Goal: Task Accomplishment & Management: Manage account settings

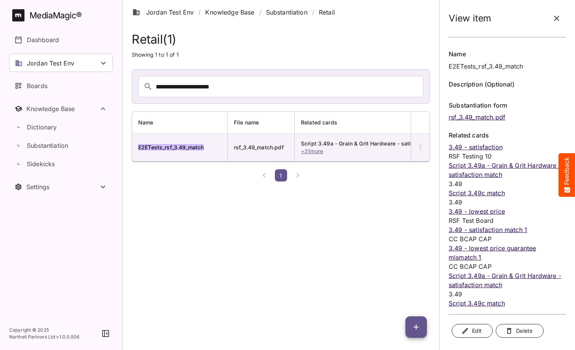
click at [214, 184] on html "View item Name E2ETests_rsf_3.49_match Description (Optional) Substantiation fo…" at bounding box center [287, 92] width 575 height 184
click at [557, 19] on icon "button" at bounding box center [556, 18] width 9 height 9
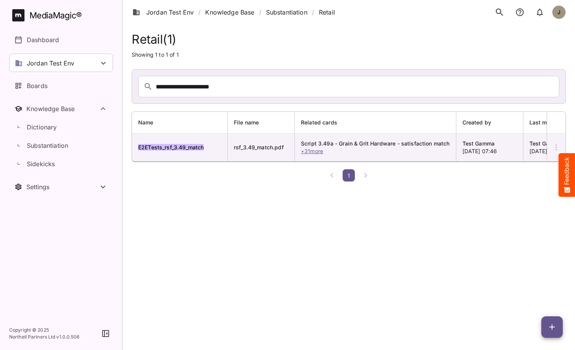
click at [237, 184] on html "Jordan Test Env / Knowledge Base / Substantiation / Retail J MediaMagic ® Dashb…" at bounding box center [287, 92] width 575 height 184
click at [268, 184] on html "Jordan Test Env / Knowledge Base / Substantiation / Retail J MediaMagic ® Dashb…" at bounding box center [287, 92] width 575 height 184
click at [227, 14] on link "Knowledge Base" at bounding box center [229, 12] width 49 height 9
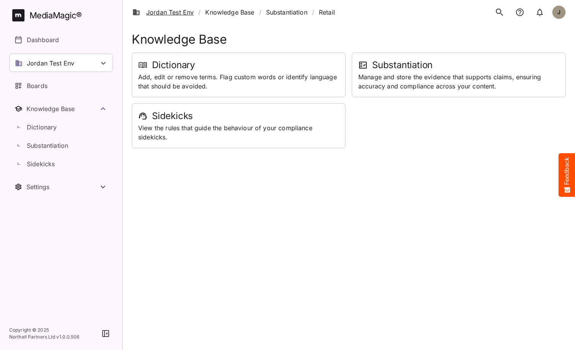
click at [172, 11] on link "Jordan Test Env" at bounding box center [162, 12] width 61 height 9
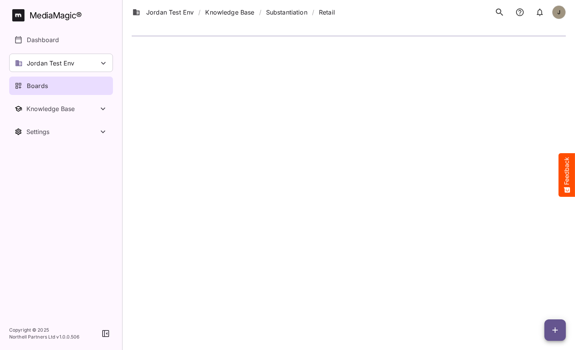
click at [67, 88] on div "Boards" at bounding box center [62, 85] width 94 height 9
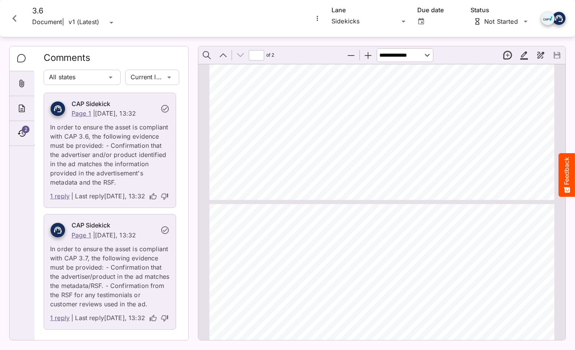
type input "*"
click at [222, 66] on icon "Page ⁨1⁩" at bounding box center [222, 62] width 8 height 7
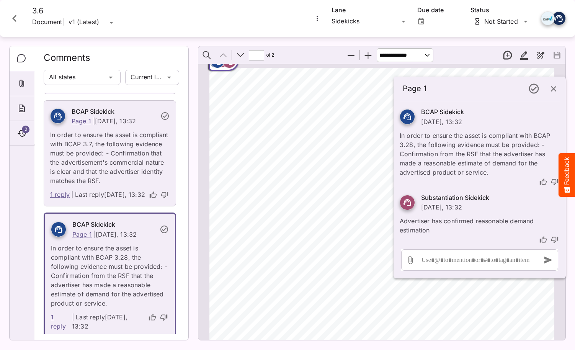
scroll to position [339, 0]
click at [444, 168] on p "In order to ensure the asset is compliant with BCAP 3.28, the following evidenc…" at bounding box center [480, 151] width 160 height 51
click at [224, 67] on div "Page ⁨1⁩" at bounding box center [218, 61] width 14 height 14
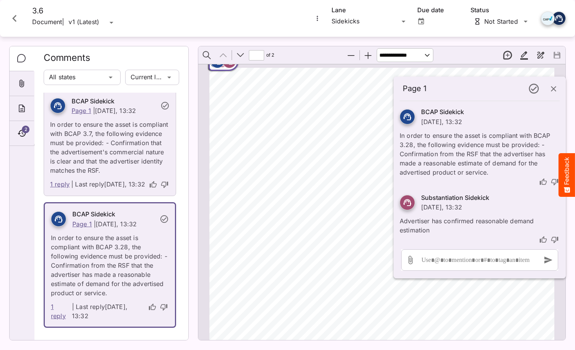
click at [56, 189] on link "1 reply" at bounding box center [60, 185] width 20 height 10
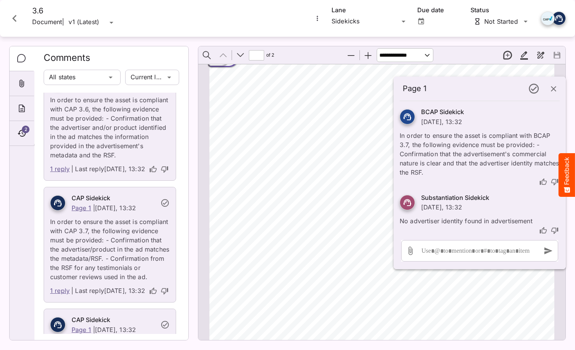
scroll to position [0, 0]
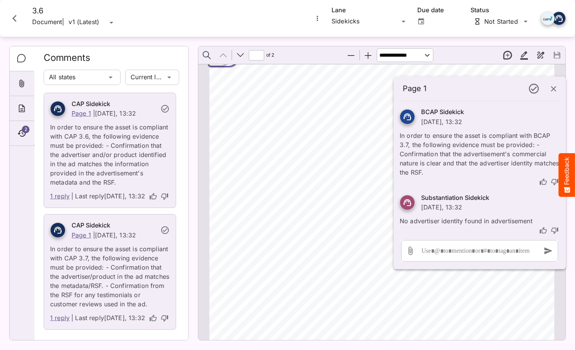
click at [63, 197] on link "1 reply" at bounding box center [60, 196] width 20 height 10
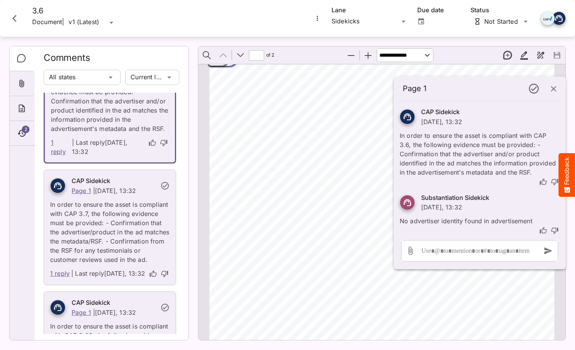
scroll to position [55, 0]
click at [61, 275] on link "1 reply" at bounding box center [60, 273] width 20 height 10
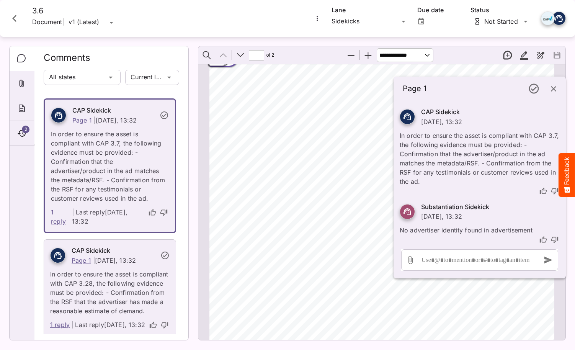
scroll to position [157, 0]
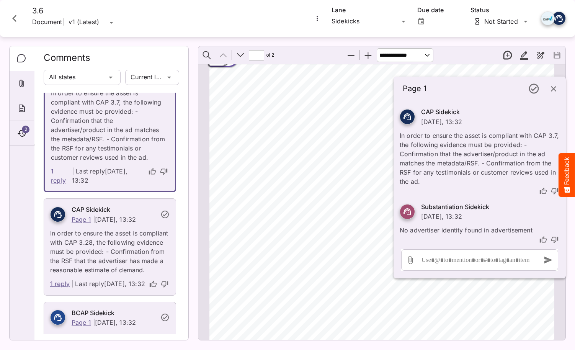
click at [59, 279] on link "1 reply" at bounding box center [60, 284] width 20 height 10
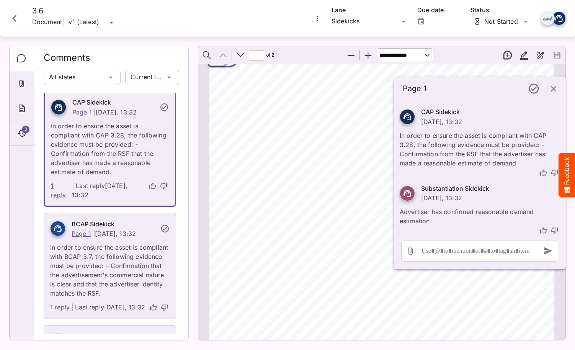
scroll to position [255, 0]
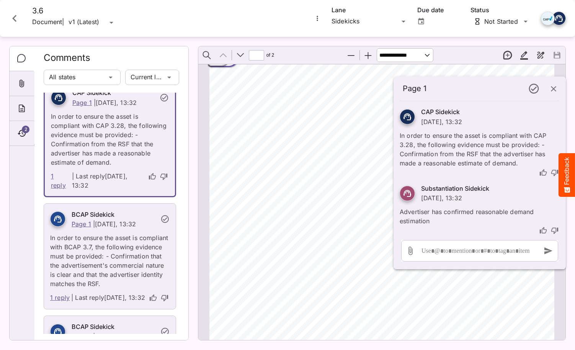
click at [61, 307] on div "1 reply | Last reply Today, 13:32" at bounding box center [110, 298] width 132 height 21
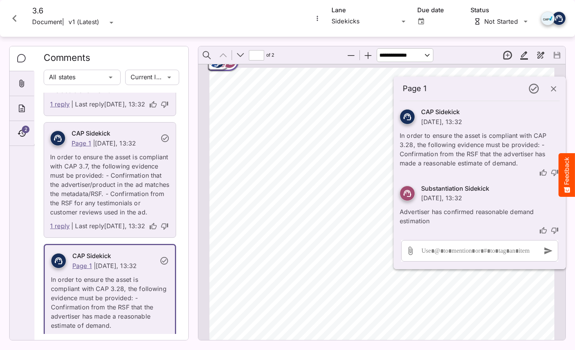
scroll to position [0, 0]
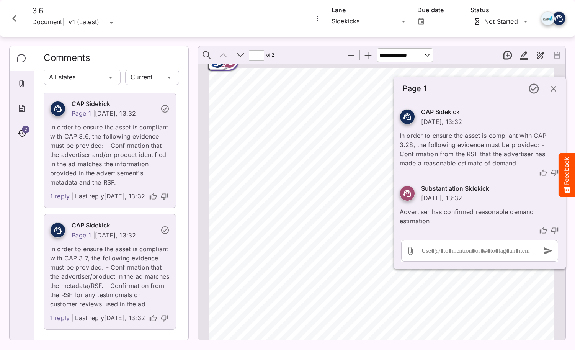
click at [226, 66] on rect "Page ⁨1⁩" at bounding box center [221, 62] width 9 height 9
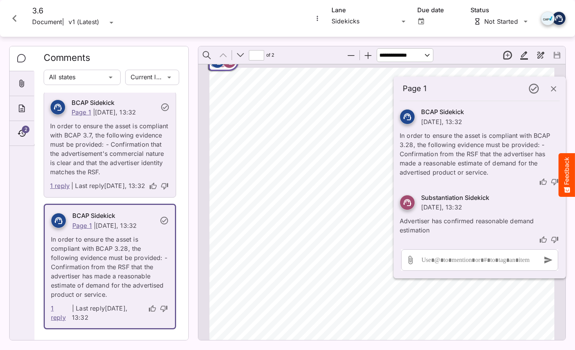
scroll to position [350, 0]
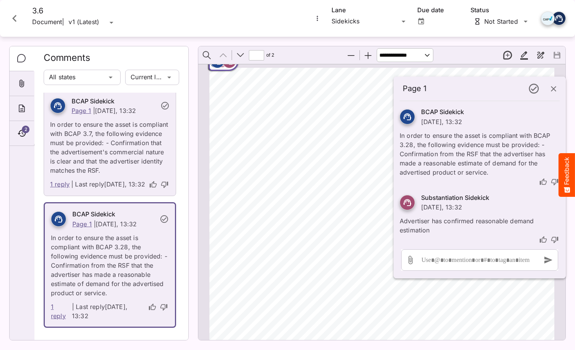
click at [553, 88] on icon "button" at bounding box center [553, 88] width 5 height 5
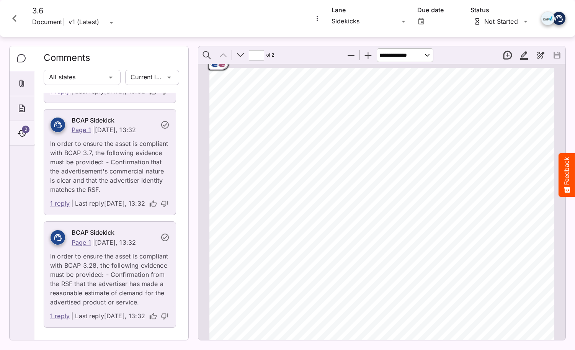
click at [16, 140] on div "2" at bounding box center [22, 133] width 24 height 25
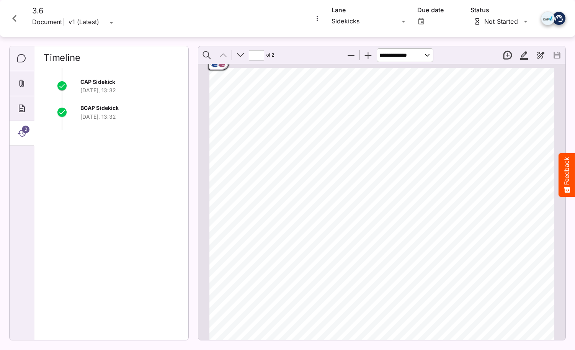
click at [18, 54] on icon "Comments" at bounding box center [21, 58] width 9 height 9
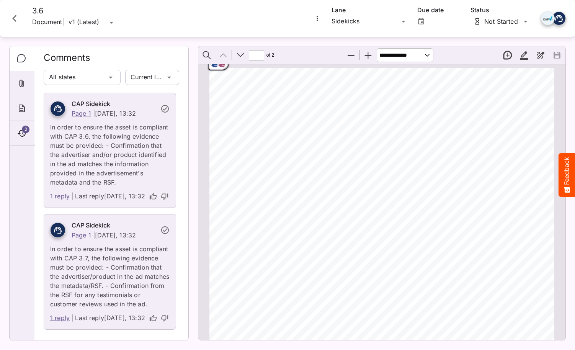
click at [16, 20] on icon "Close card" at bounding box center [15, 18] width 14 height 14
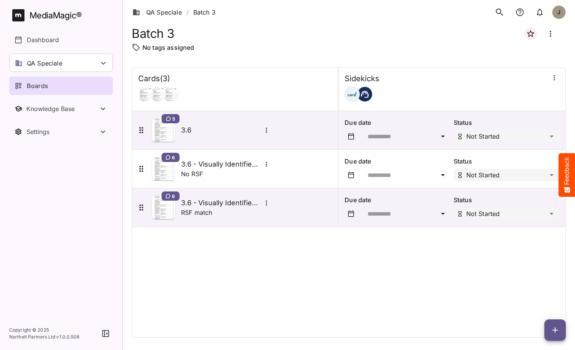
click at [260, 279] on div "Cards ( 3 ) Sidekicks 5 3.6 Due date Status Not Started 6 3.6 - Visually Identi…" at bounding box center [349, 202] width 434 height 270
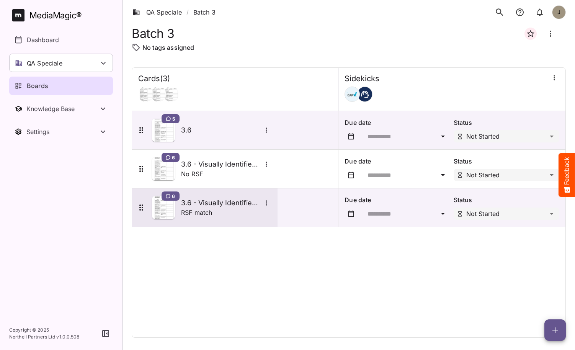
click at [220, 209] on div "RSF match" at bounding box center [226, 212] width 90 height 9
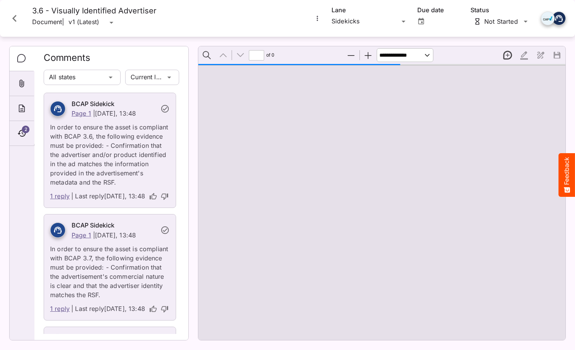
type input "*"
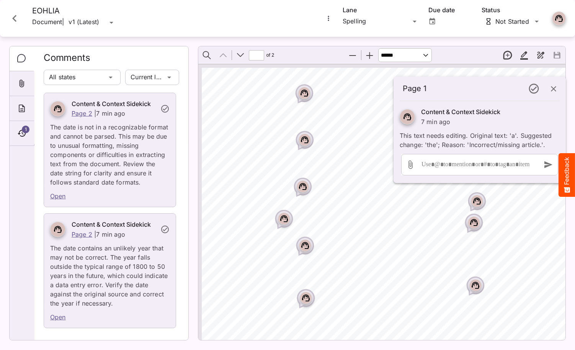
select select "******"
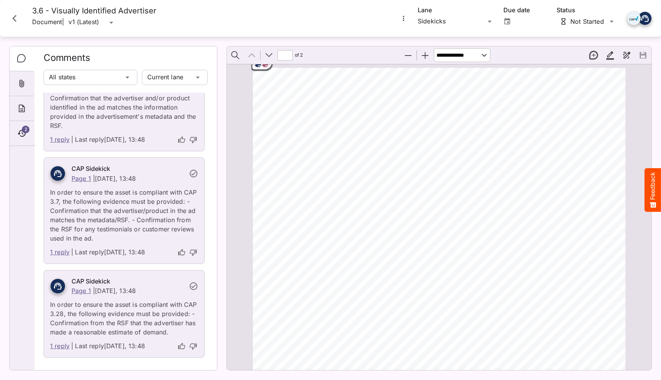
click at [57, 344] on link "1 reply" at bounding box center [60, 346] width 20 height 10
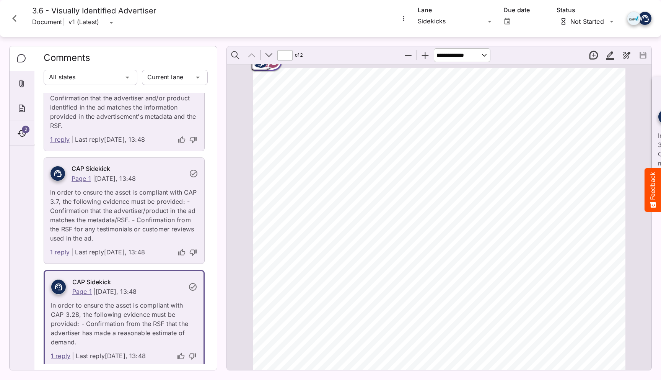
scroll to position [4, 0]
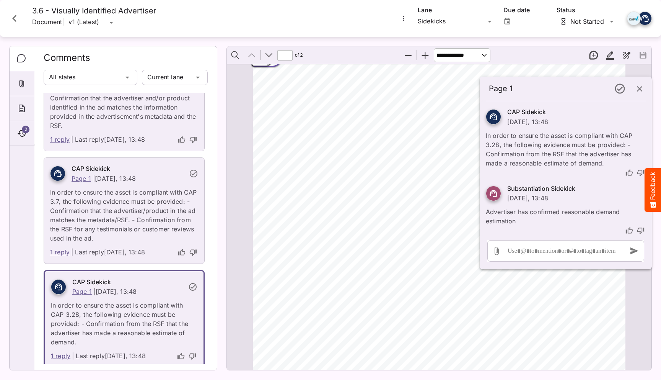
click at [640, 88] on icon "button" at bounding box center [639, 88] width 5 height 5
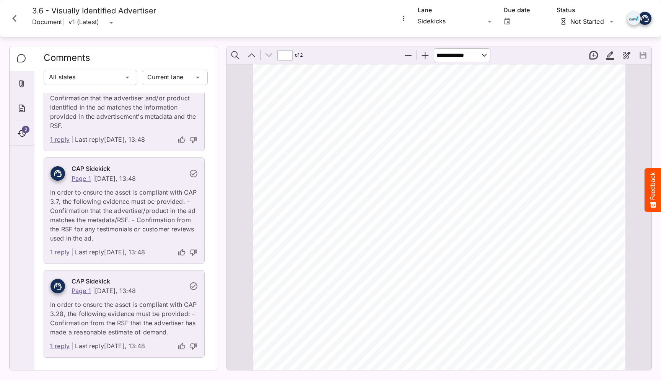
type input "*"
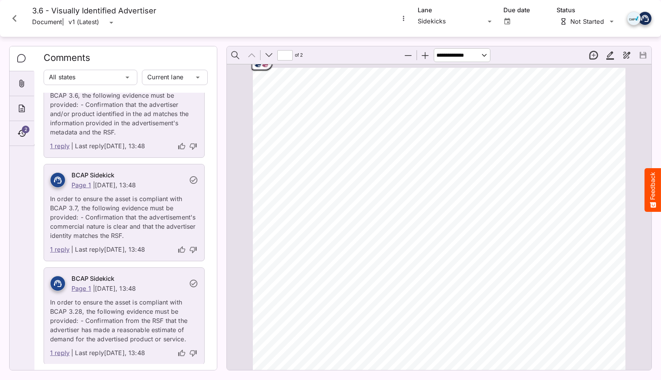
scroll to position [0, 0]
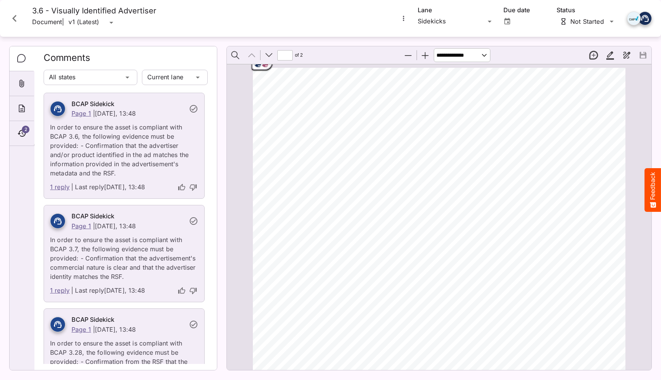
click at [59, 188] on link "1 reply" at bounding box center [60, 187] width 20 height 10
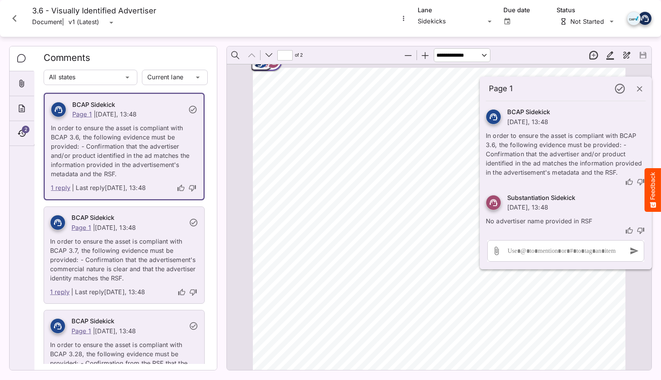
scroll to position [4, 0]
click at [59, 289] on link "1 reply" at bounding box center [60, 292] width 20 height 10
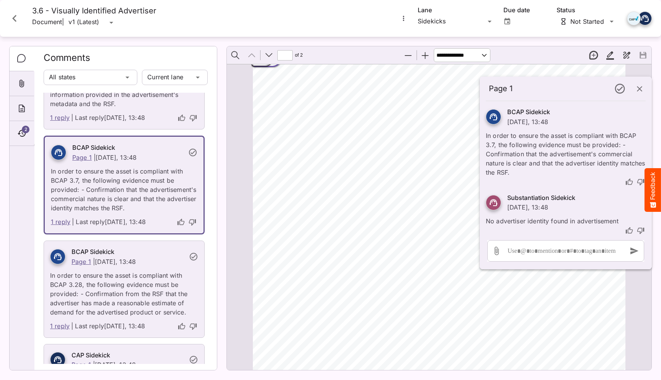
scroll to position [70, 0]
click at [57, 324] on link "1 reply" at bounding box center [60, 325] width 20 height 10
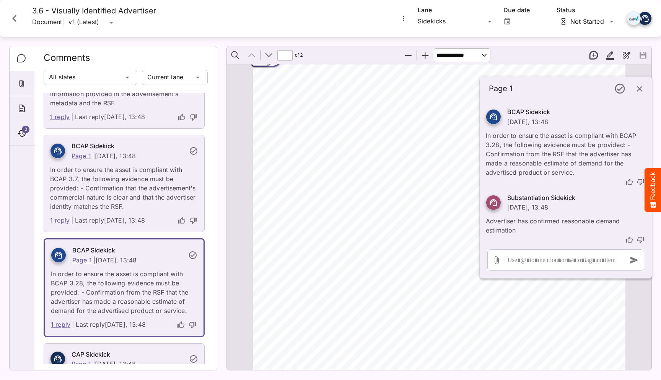
click at [642, 94] on button "button" at bounding box center [640, 89] width 18 height 18
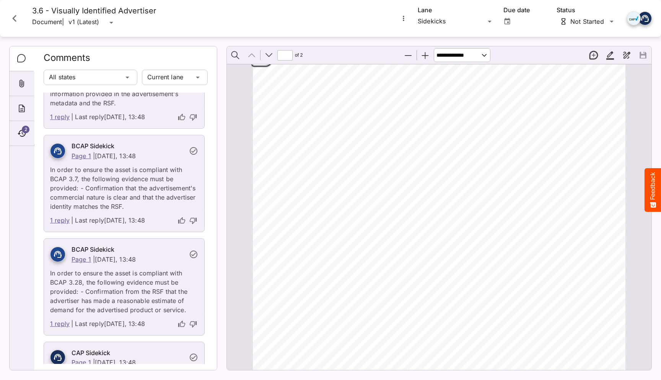
click at [18, 15] on icon "Close card" at bounding box center [15, 18] width 14 height 14
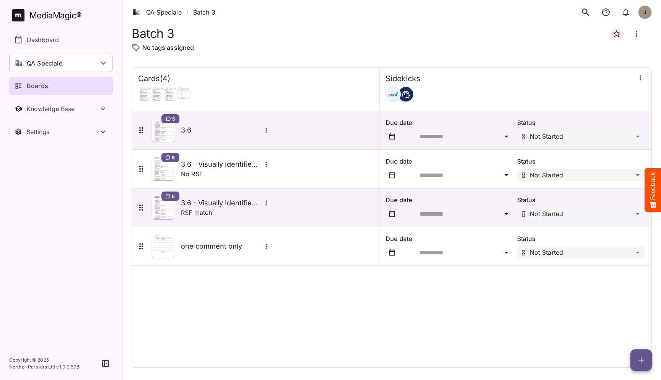
click at [182, 271] on div "Cards ( 4 ) Sidekicks 5 3.6 Due date Status Not Started 6 3.6 - Visually Identi…" at bounding box center [392, 217] width 521 height 300
click at [256, 310] on div "Cards ( 4 ) Sidekicks 5 3.6 Due date Status Not Started 6 3.6 - Visually Identi…" at bounding box center [392, 217] width 521 height 300
click at [170, 10] on link "QA Speciale" at bounding box center [156, 12] width 49 height 9
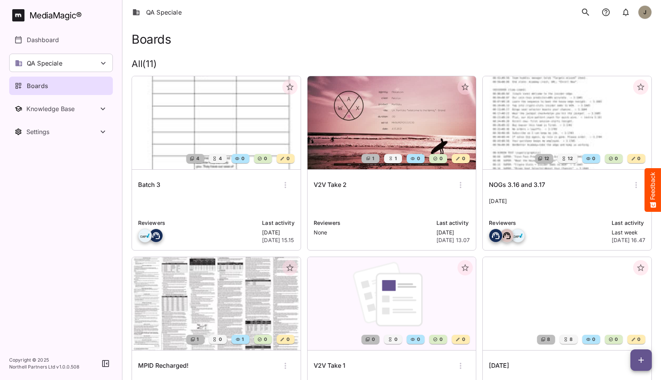
click at [175, 198] on p at bounding box center [216, 204] width 157 height 15
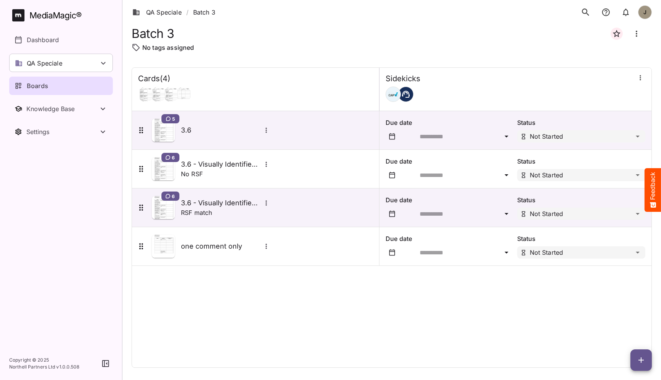
click at [635, 361] on span "button" at bounding box center [641, 359] width 21 height 9
click at [638, 313] on p "Add new card" at bounding box center [622, 310] width 41 height 9
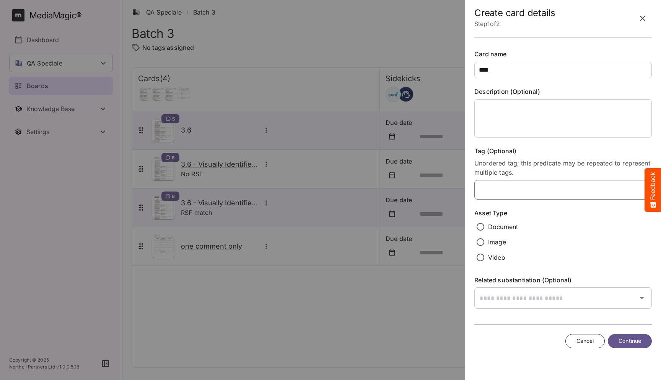
type input "****"
click at [517, 189] on span at bounding box center [562, 190] width 165 height 10
click at [638, 18] on button "button" at bounding box center [643, 18] width 18 height 18
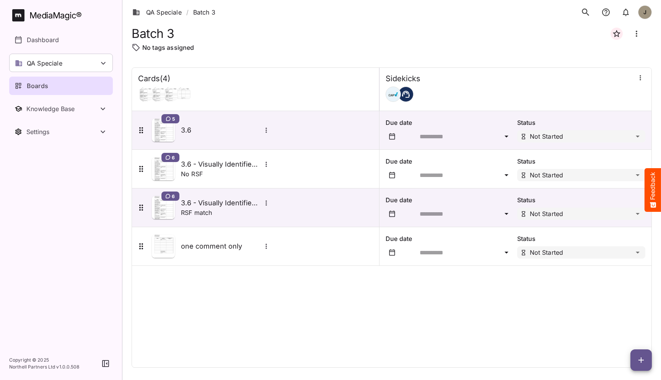
click at [497, 322] on div "Cards ( 4 ) Sidekicks 5 3.6 Due date Status Not Started 6 3.6 - Visually Identi…" at bounding box center [392, 217] width 521 height 300
click at [217, 68] on div "Cards ( 4 )" at bounding box center [255, 89] width 247 height 43
click at [75, 65] on div "QA Speciale" at bounding box center [61, 63] width 104 height 18
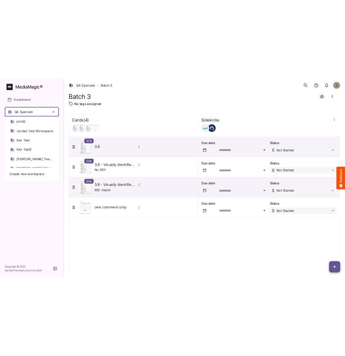
scroll to position [194, 0]
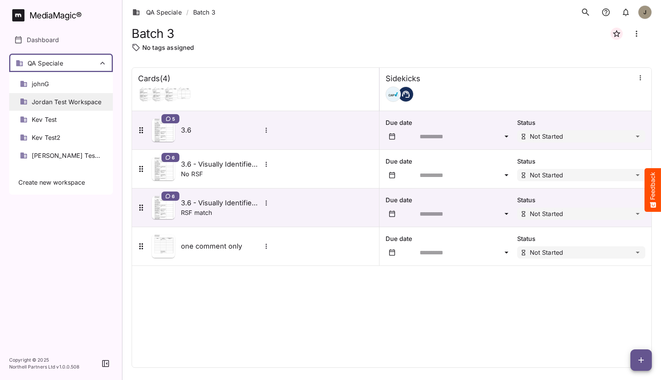
click at [63, 101] on span "Jordan Test Workspace" at bounding box center [67, 102] width 70 height 9
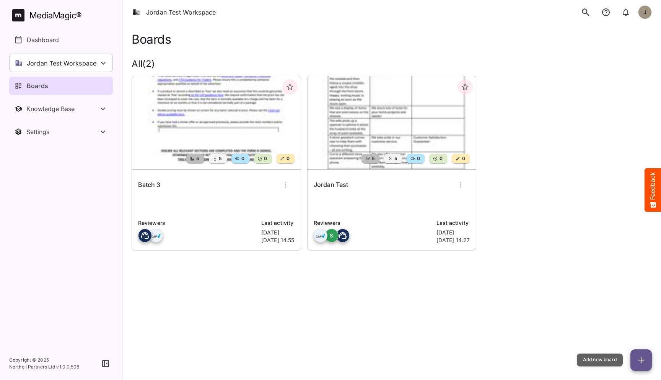
click at [639, 364] on icon "button" at bounding box center [641, 359] width 9 height 9
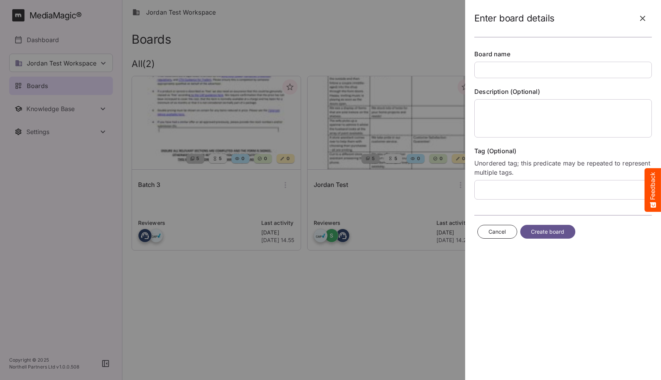
click at [520, 66] on input "text" at bounding box center [564, 70] width 178 height 16
click at [638, 21] on icon "button" at bounding box center [642, 18] width 9 height 9
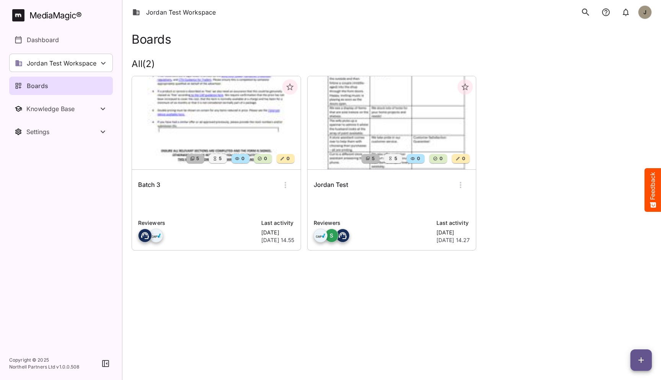
click at [226, 196] on div "Batch 3 Reviewers Last activity Today 14th Oct 2025, 14.55" at bounding box center [216, 210] width 169 height 80
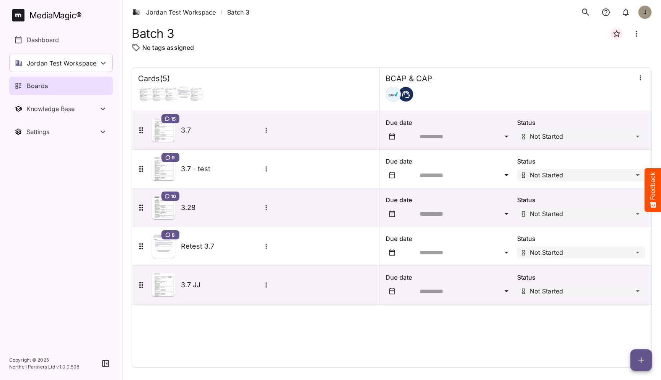
click at [643, 353] on button "button" at bounding box center [641, 359] width 21 height 21
click at [627, 311] on p "Add new card" at bounding box center [622, 310] width 41 height 9
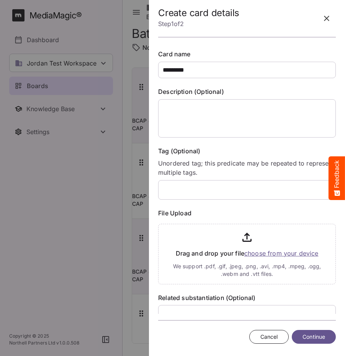
type input "*********"
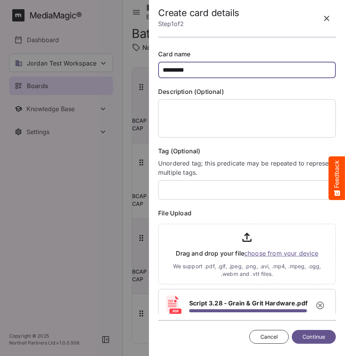
scroll to position [62, 0]
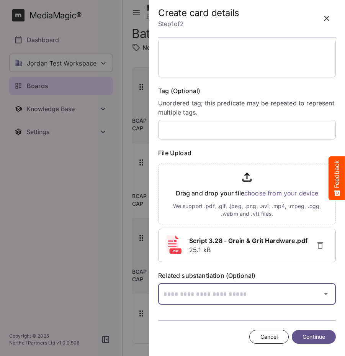
click at [225, 296] on div "Jordan Test Workspace / Batch 3 J MediaMagic ® Dashboard Jordan Test Workspace …" at bounding box center [172, 176] width 345 height 352
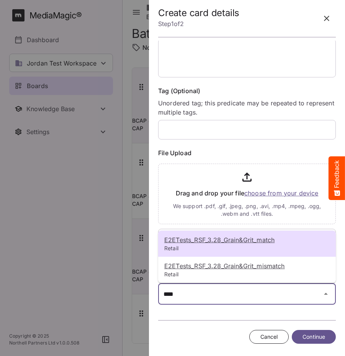
type input "****"
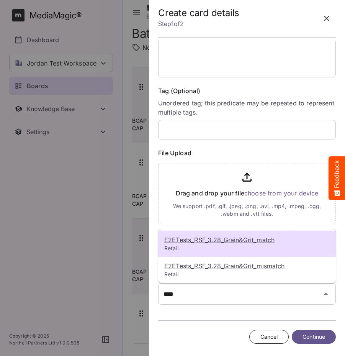
click at [230, 243] on u "E2ETests_RSF_3.28_Grain&Grit_match" at bounding box center [219, 240] width 110 height 8
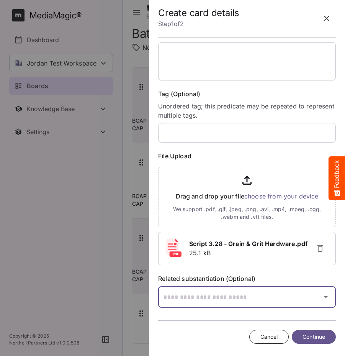
scroll to position [85, 0]
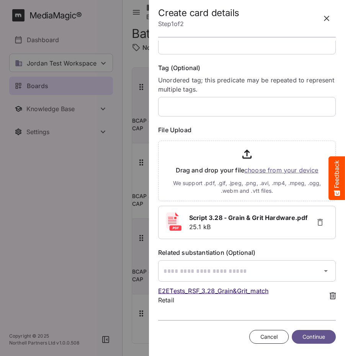
click at [302, 334] on span "Continue" at bounding box center [313, 337] width 23 height 10
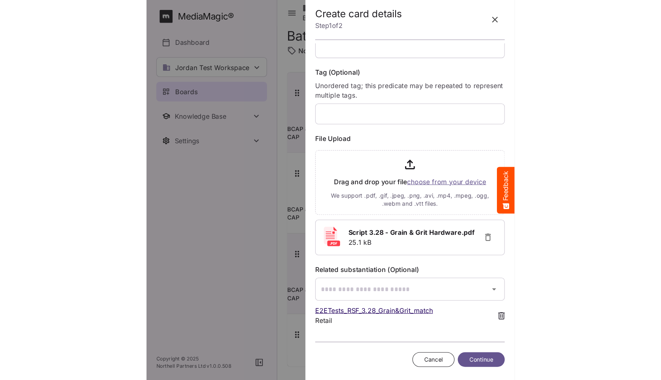
scroll to position [0, 0]
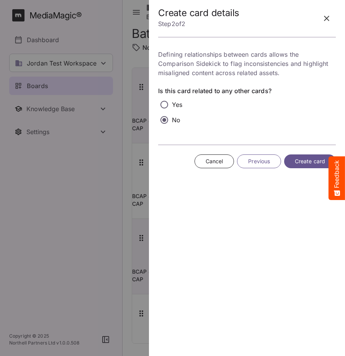
click at [298, 162] on span "Create card" at bounding box center [310, 162] width 30 height 10
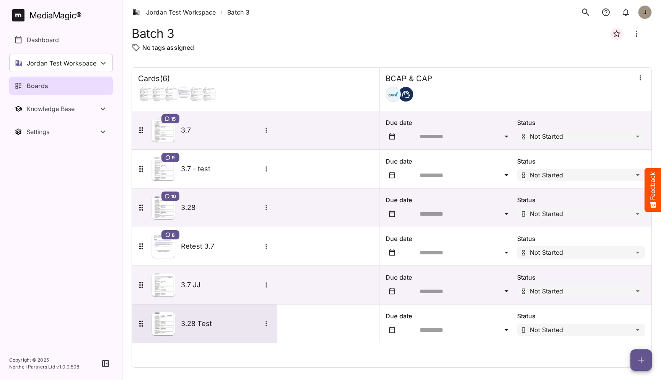
click at [218, 332] on div "3.28 Test" at bounding box center [204, 323] width 135 height 23
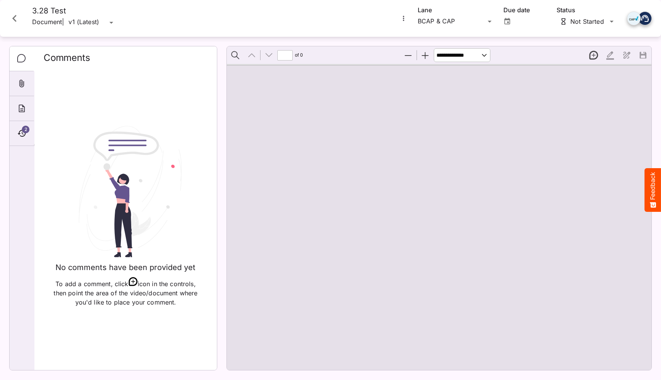
type input "*"
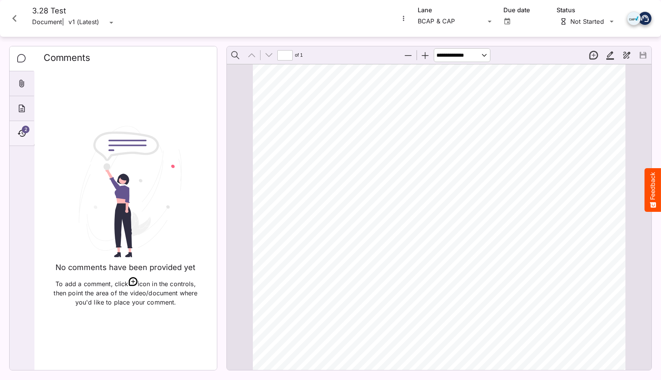
click at [21, 134] on icon "Timeline" at bounding box center [21, 133] width 9 height 9
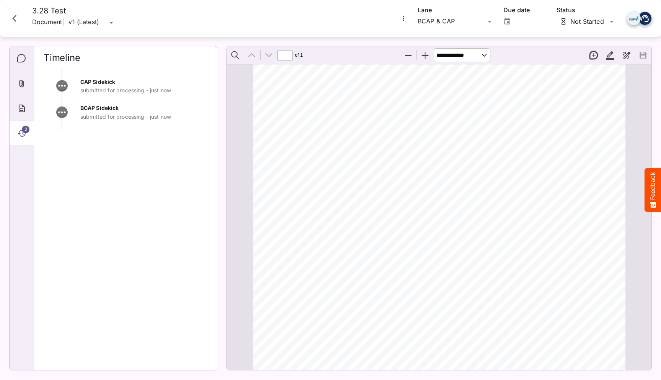
click at [106, 162] on div "CAP Sidekick submitted for processing - just now BCAP Sidekick submitted for pr…" at bounding box center [126, 215] width 164 height 295
click at [18, 15] on icon "Close card" at bounding box center [15, 18] width 14 height 14
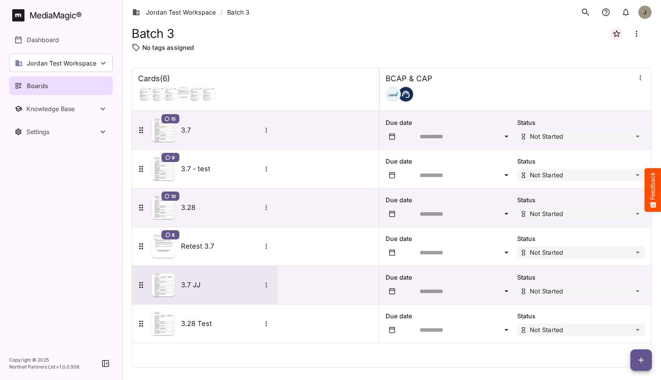
click at [194, 295] on div "3.7 JJ" at bounding box center [204, 284] width 135 height 23
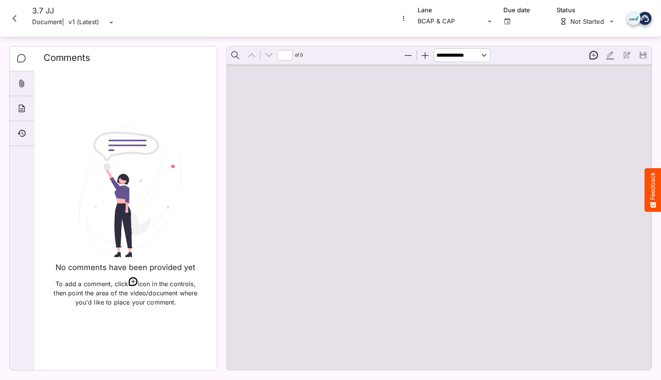
type input "*"
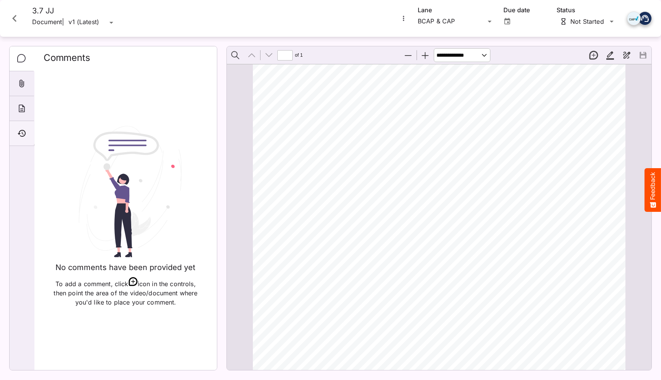
click at [29, 132] on div "Timeline" at bounding box center [22, 133] width 24 height 25
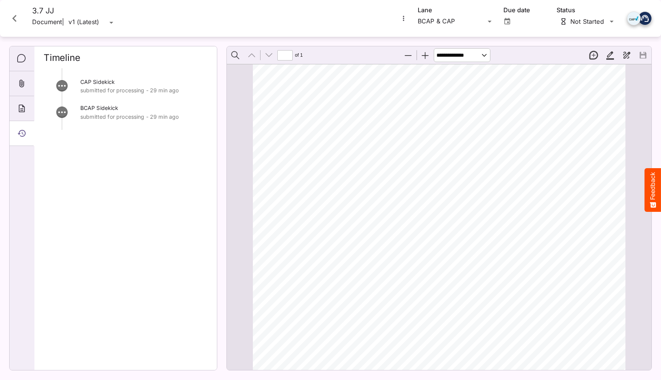
click at [16, 17] on icon "Close card" at bounding box center [15, 18] width 14 height 14
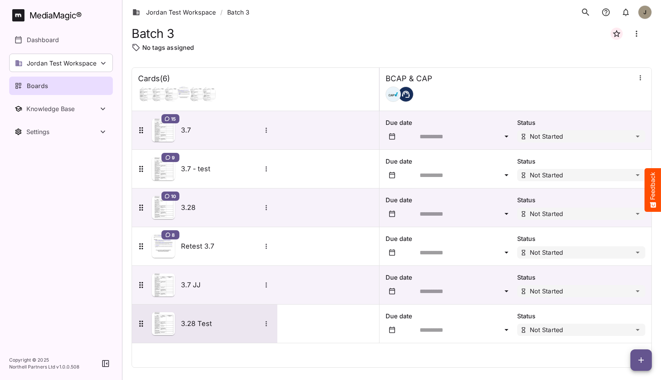
click at [220, 323] on h5 "3.28 Test" at bounding box center [221, 323] width 80 height 9
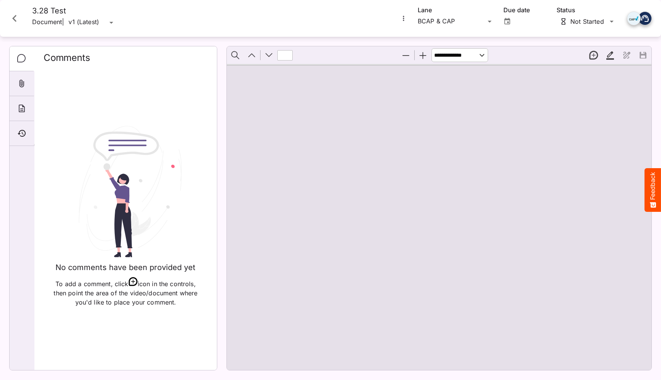
type input "*"
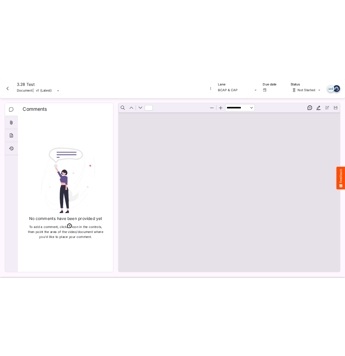
scroll to position [4, 0]
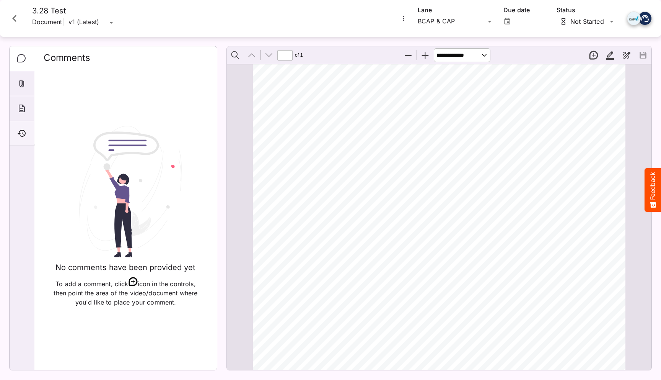
click at [11, 126] on div "Timeline" at bounding box center [22, 133] width 24 height 25
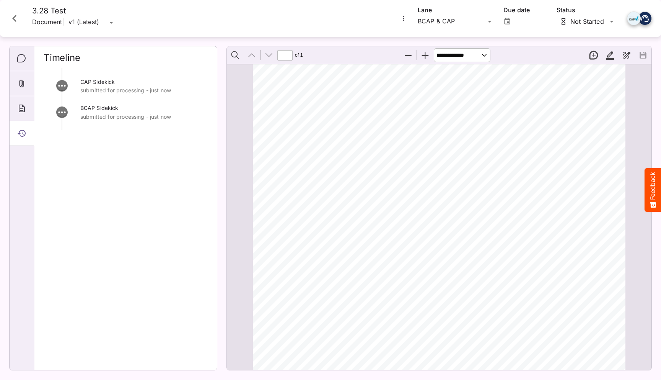
click at [116, 147] on div "CAP Sidekick submitted for processing - just now BCAP Sidekick submitted for pr…" at bounding box center [126, 215] width 164 height 295
click at [397, 255] on div "ADVERTISER: Grain & Grit Hardware VERSION: BCAP 3.2 8 DURATION: 30 seconds DATE…" at bounding box center [443, 332] width 380 height 537
click at [144, 191] on div "CAP Sidekick submitted for processing - just now BCAP Sidekick submitted for pr…" at bounding box center [126, 215] width 164 height 295
click at [342, 169] on div "ADVERTISER: Grain & Grit Hardware VERSION: BCAP 3.2 8 DURATION: 30 seconds DATE…" at bounding box center [443, 332] width 380 height 537
click at [15, 21] on icon "Close card" at bounding box center [15, 18] width 14 height 14
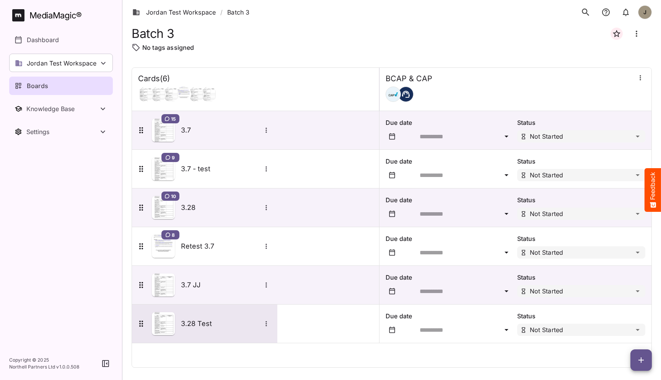
click at [195, 332] on div "3.28 Test" at bounding box center [204, 323] width 135 height 23
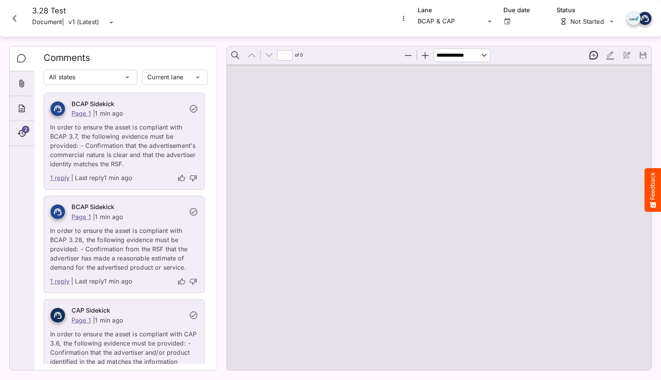
type input "*"
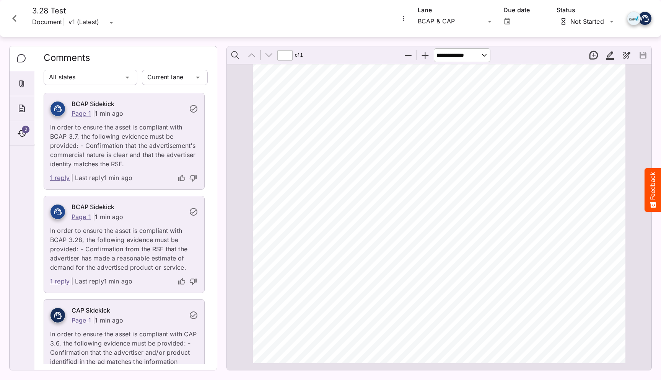
scroll to position [219, 0]
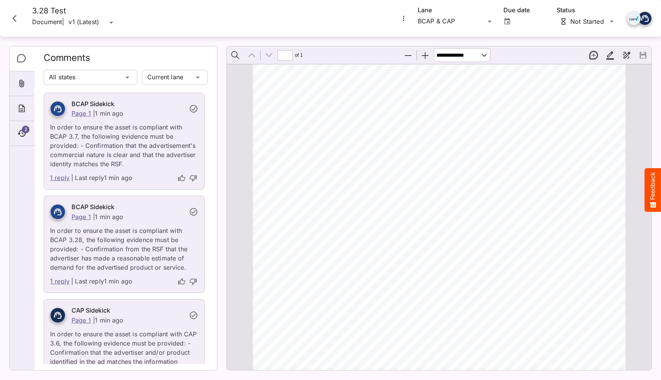
click at [64, 283] on link "1 reply" at bounding box center [60, 281] width 20 height 10
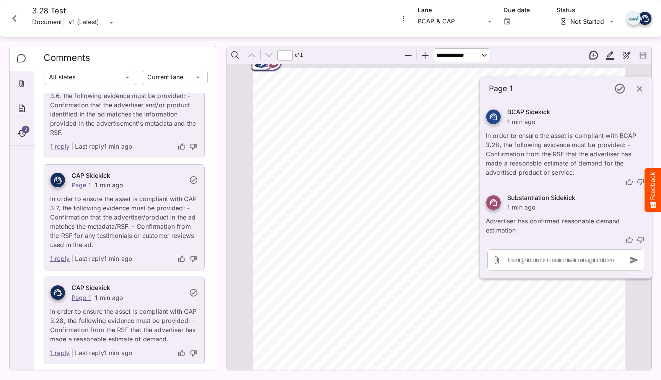
scroll to position [256, 0]
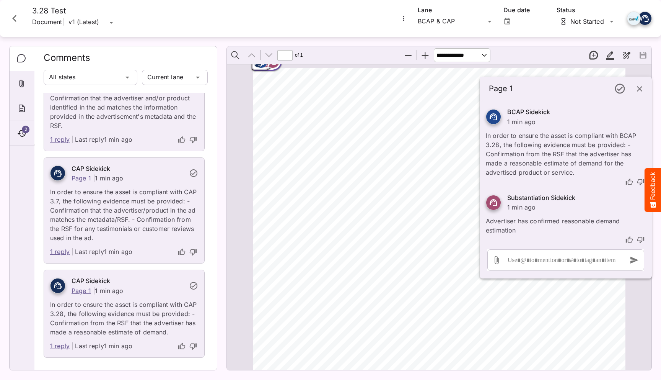
click at [57, 347] on link "1 reply" at bounding box center [60, 346] width 20 height 10
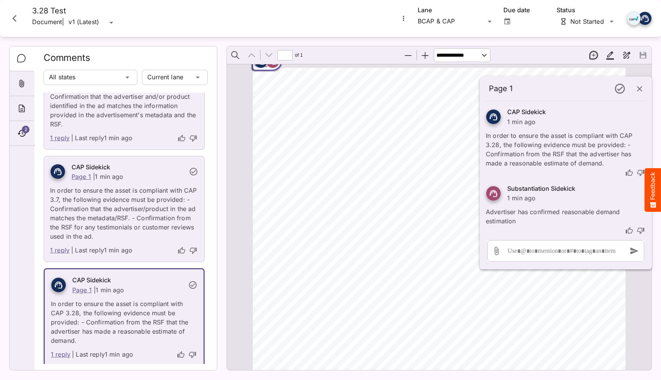
scroll to position [254, 0]
click at [384, 245] on div "ADVERTISER: Grain & Grit Hardware VERSION: BCAP 3.2 8 DURATION: 30 seconds DATE…" at bounding box center [443, 332] width 380 height 537
drag, startPoint x: 262, startPoint y: 66, endPoint x: 262, endPoint y: 106, distance: 40.2
click at [262, 106] on div "ADVERTISER: Grain & Grit Hardware VERSION: BCAP 3.2 8 DURATION: 30 seconds DATE…" at bounding box center [440, 332] width 380 height 537
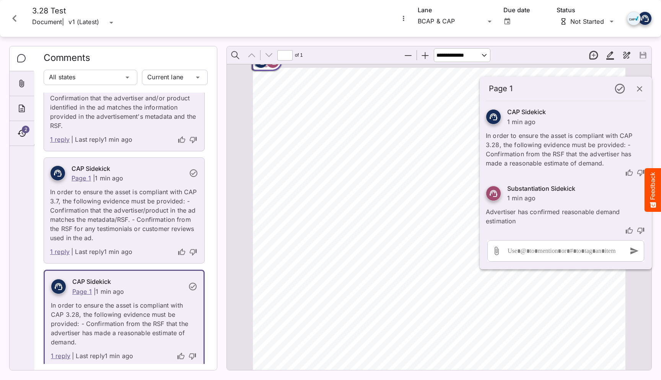
click at [262, 106] on div "ADVERTISER: Grain & Grit Hardware VERSION: BCAP 3.2 8 DURATION: 30 seconds DATE…" at bounding box center [443, 336] width 380 height 537
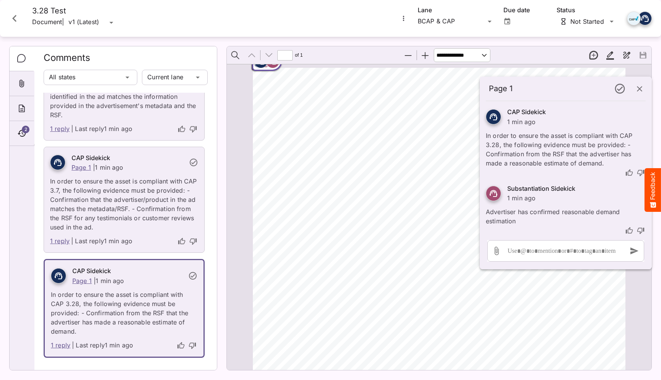
click at [65, 344] on link "1 reply" at bounding box center [61, 345] width 20 height 10
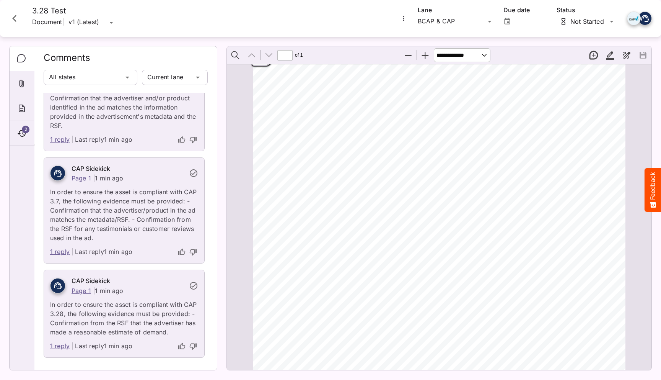
click at [65, 344] on link "1 reply" at bounding box center [60, 346] width 20 height 10
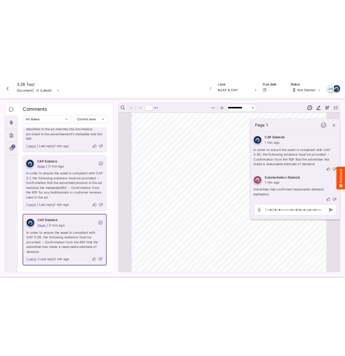
scroll to position [0, 0]
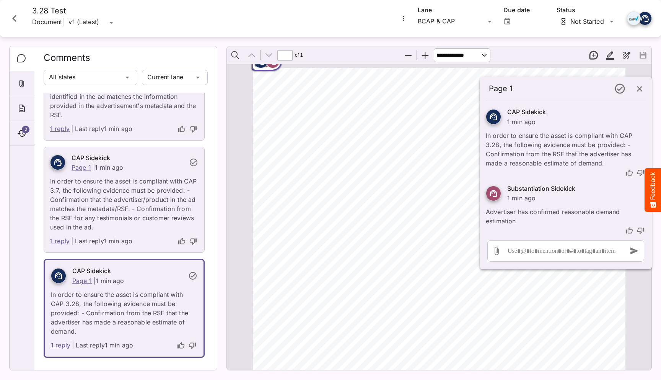
click at [15, 11] on button "Close card" at bounding box center [14, 18] width 23 height 23
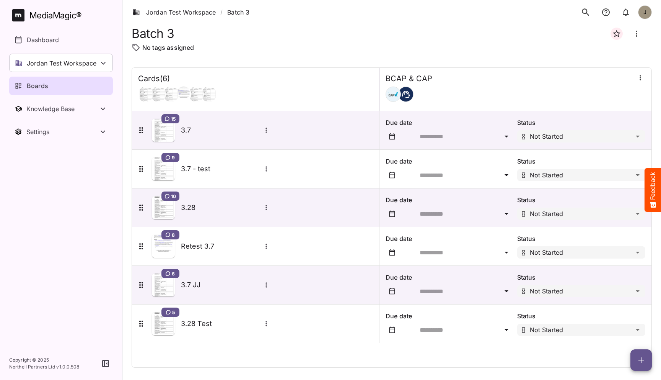
click at [641, 358] on icon "button" at bounding box center [641, 359] width 5 height 5
click at [624, 315] on p "Add new card" at bounding box center [622, 310] width 41 height 9
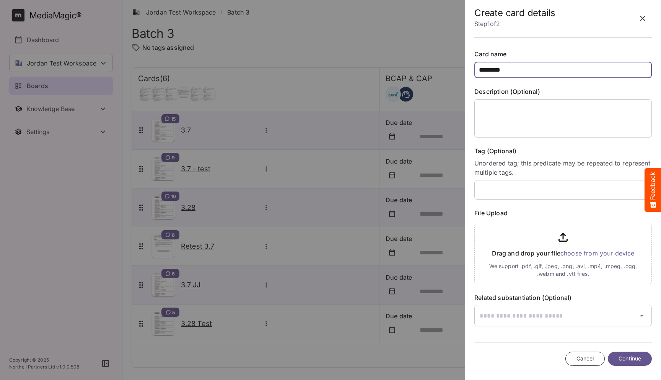
type input "*********"
click at [531, 258] on input "file" at bounding box center [564, 252] width 178 height 64
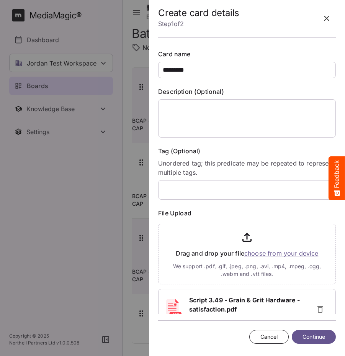
scroll to position [69, 0]
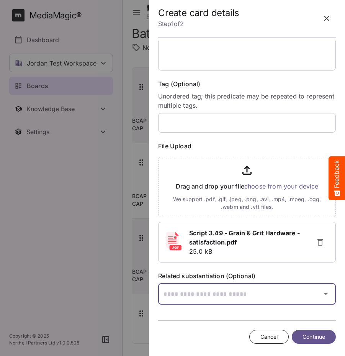
click at [220, 290] on div "Jordan Test Workspace / Batch 3 J MediaMagic ® Dashboard Jordan Test Workspace …" at bounding box center [172, 176] width 345 height 352
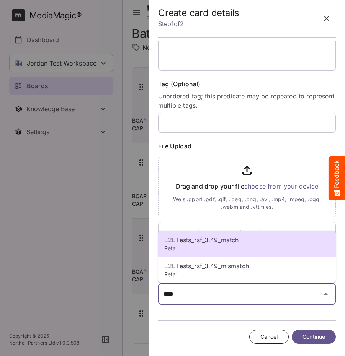
type input "****"
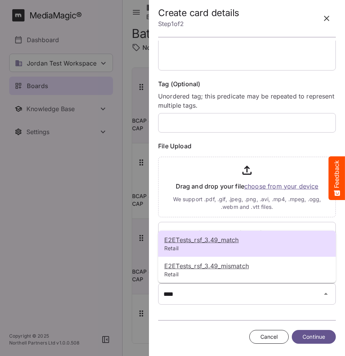
click at [218, 239] on u "E2ETests_rsf_3.49_match" at bounding box center [201, 240] width 74 height 8
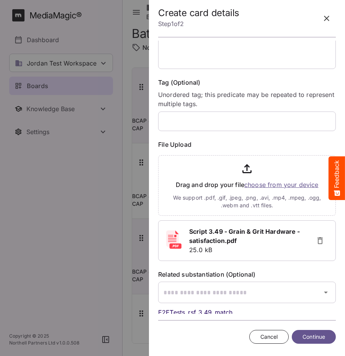
click at [307, 333] on span "Continue" at bounding box center [313, 337] width 23 height 10
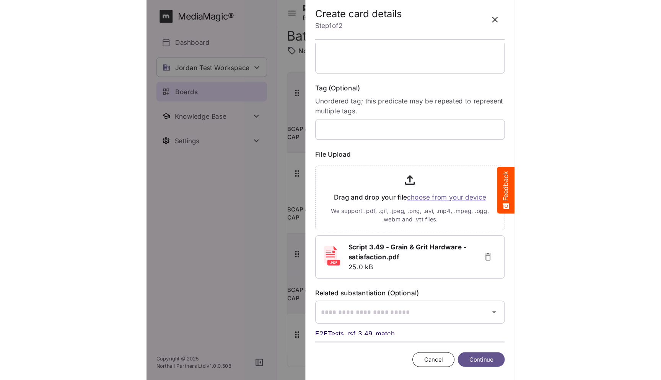
scroll to position [0, 0]
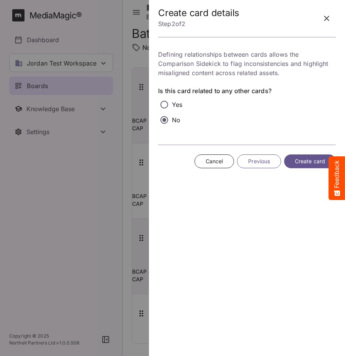
click at [310, 162] on span "Create card" at bounding box center [310, 162] width 30 height 10
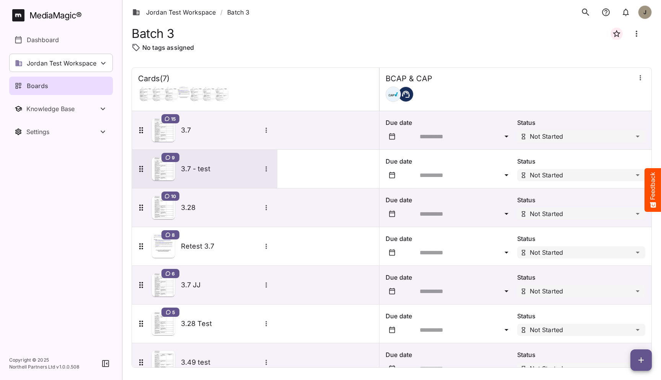
scroll to position [21, 0]
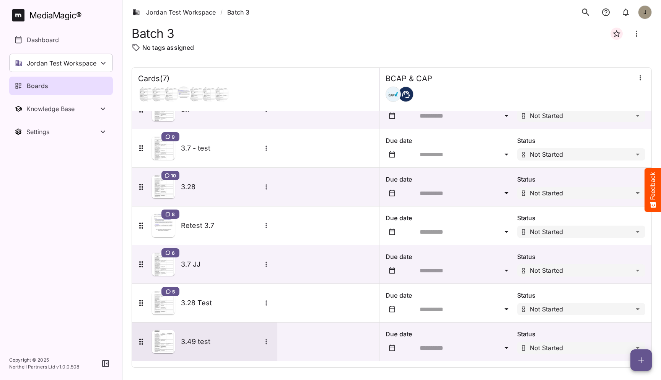
click at [227, 336] on div "3.49 test" at bounding box center [226, 341] width 90 height 10
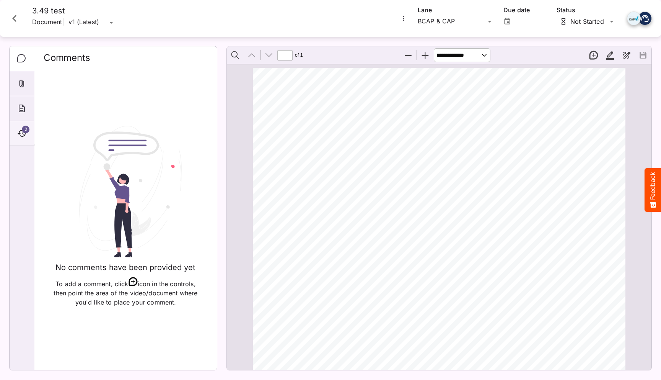
click at [22, 135] on icon "Timeline" at bounding box center [21, 133] width 9 height 9
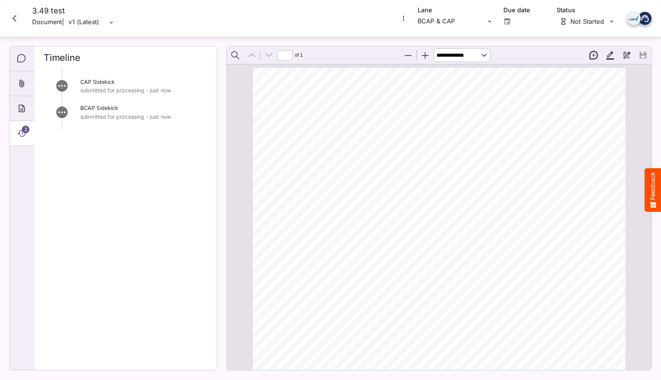
click at [17, 24] on icon "Close card" at bounding box center [15, 18] width 14 height 14
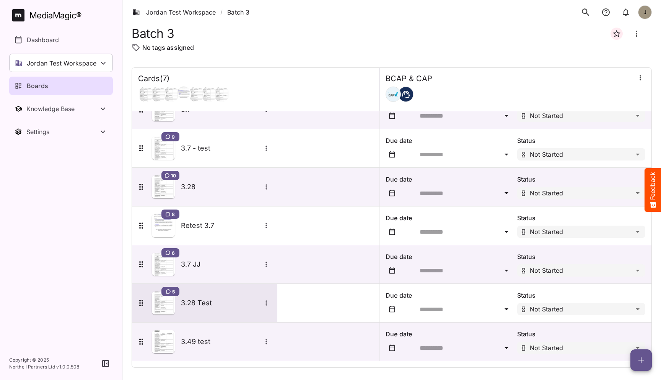
click at [216, 285] on div "5 3.28 Test" at bounding box center [204, 303] width 145 height 38
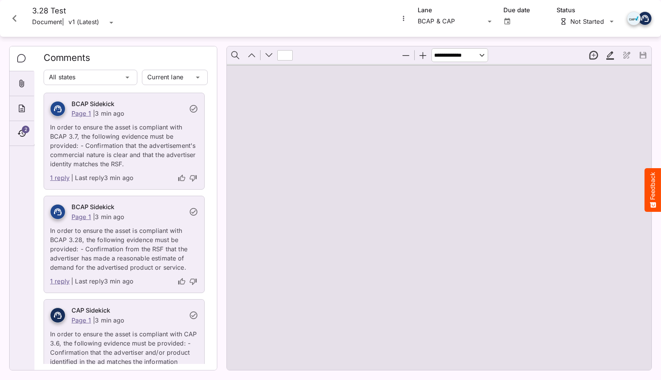
type input "*"
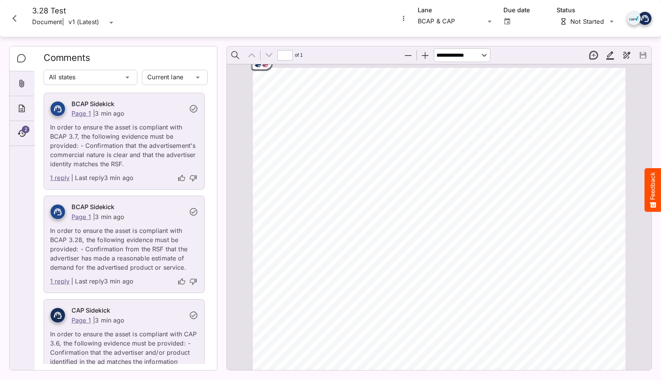
click at [262, 67] on div "Page ⁨1⁩" at bounding box center [262, 63] width 23 height 17
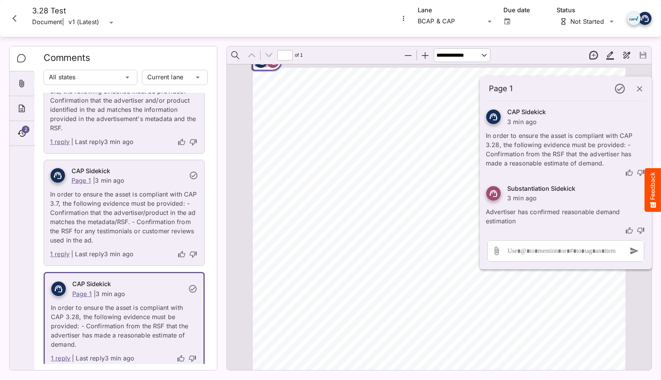
scroll to position [254, 0]
click at [639, 89] on icon "button" at bounding box center [639, 88] width 5 height 5
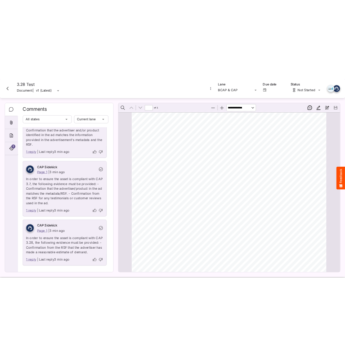
scroll to position [0, 0]
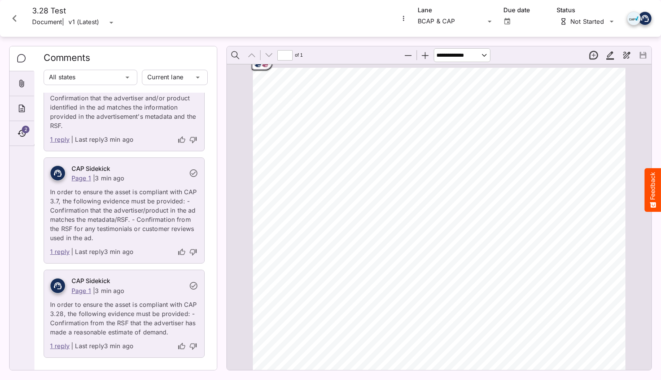
click at [12, 11] on icon "Close card" at bounding box center [15, 18] width 14 height 14
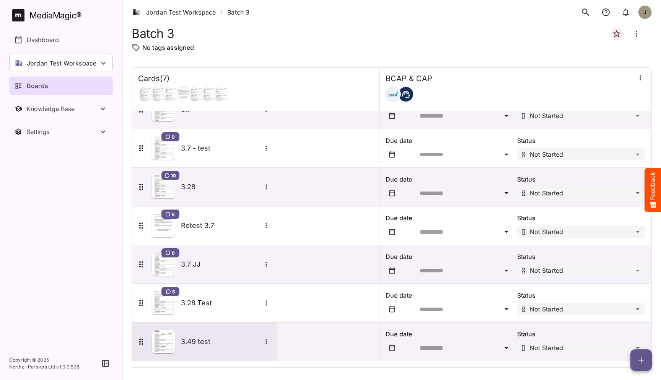
click at [204, 331] on div "3.49 test" at bounding box center [204, 341] width 135 height 23
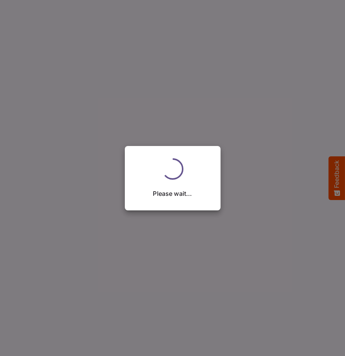
scroll to position [21, 0]
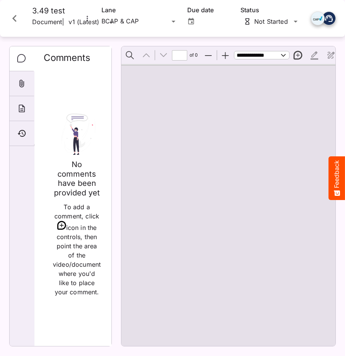
type input "*"
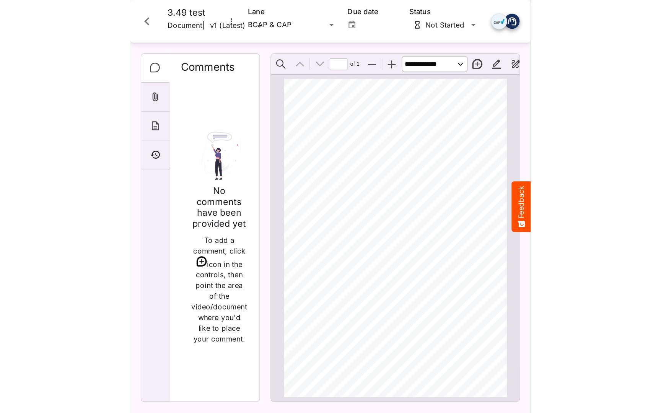
scroll to position [3, 0]
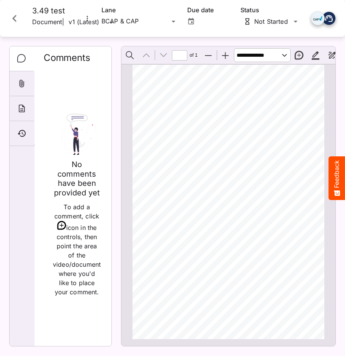
click at [14, 17] on icon "Close card" at bounding box center [14, 18] width 4 height 7
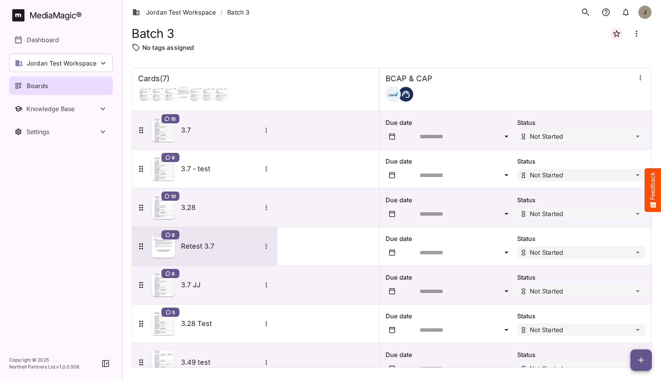
scroll to position [21, 0]
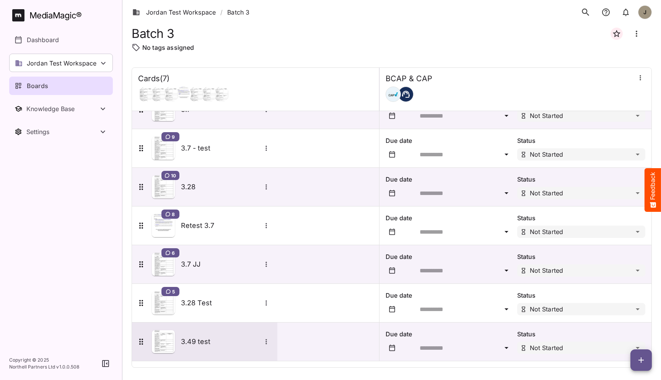
click at [207, 339] on h5 "3.49 test" at bounding box center [221, 341] width 80 height 9
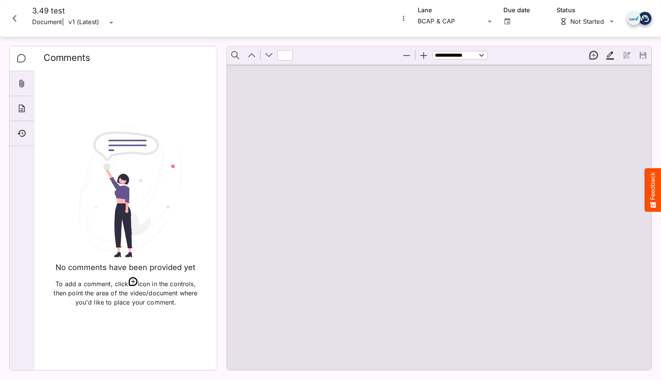
type input "*"
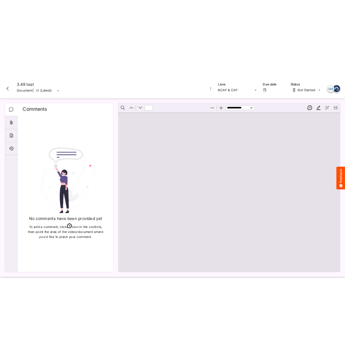
scroll to position [2, 0]
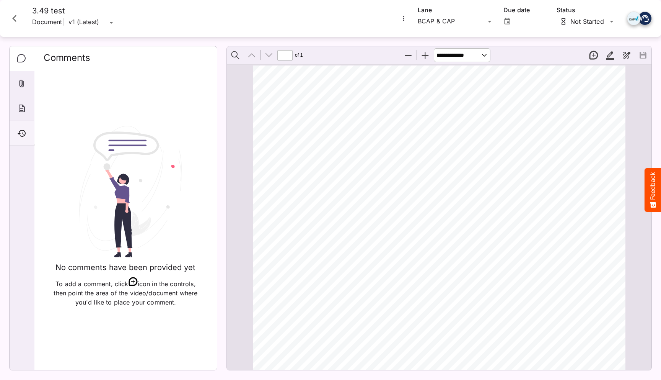
click at [20, 134] on icon "Timeline" at bounding box center [21, 133] width 9 height 9
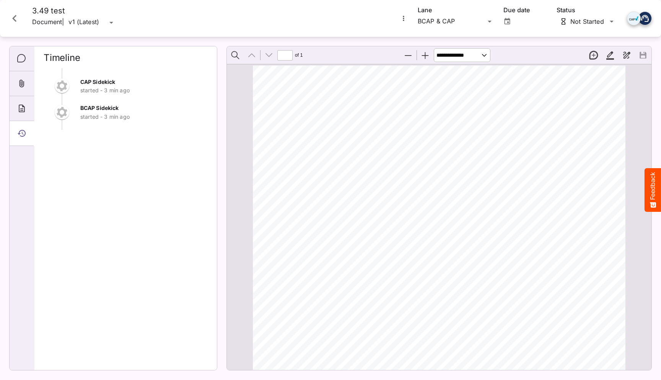
click at [8, 12] on icon "Close card" at bounding box center [15, 18] width 14 height 14
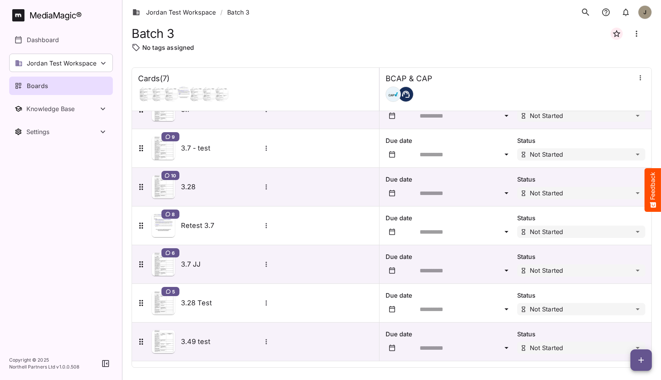
click at [298, 42] on div "Batch 3" at bounding box center [392, 33] width 521 height 18
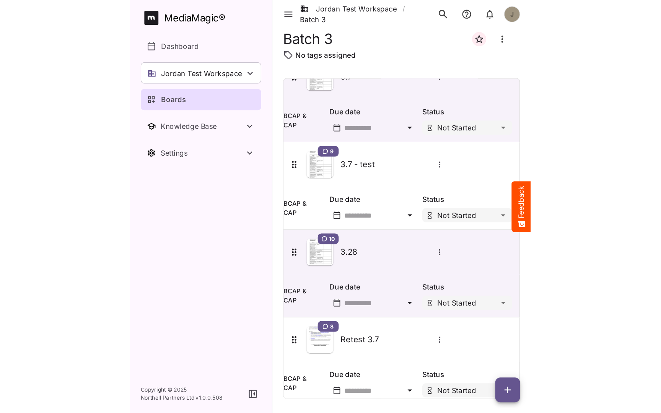
scroll to position [21, 0]
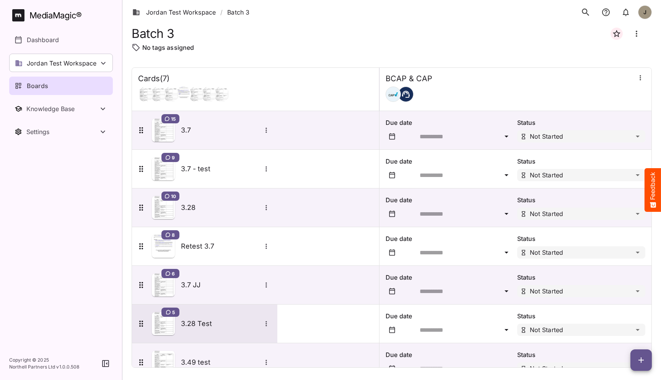
scroll to position [21, 0]
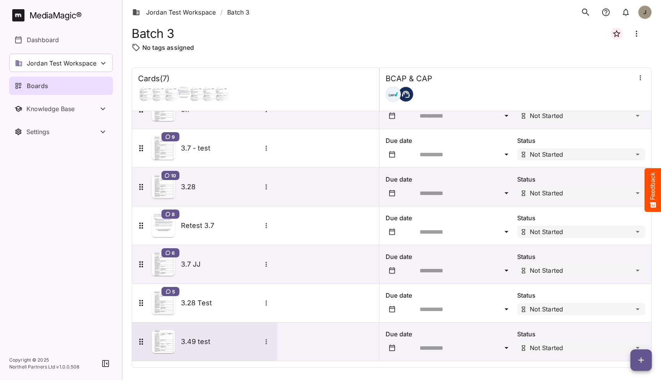
click at [185, 353] on div "3.49 test" at bounding box center [204, 341] width 145 height 38
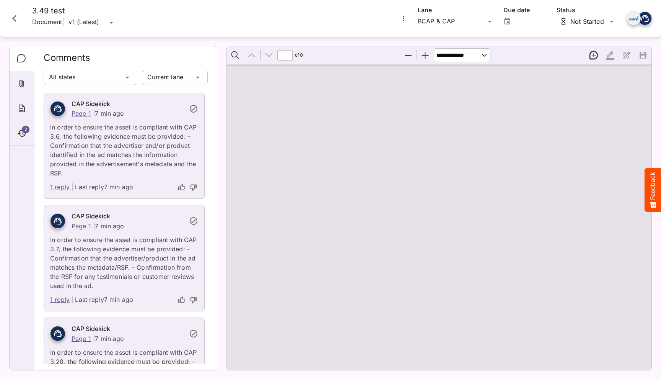
type input "*"
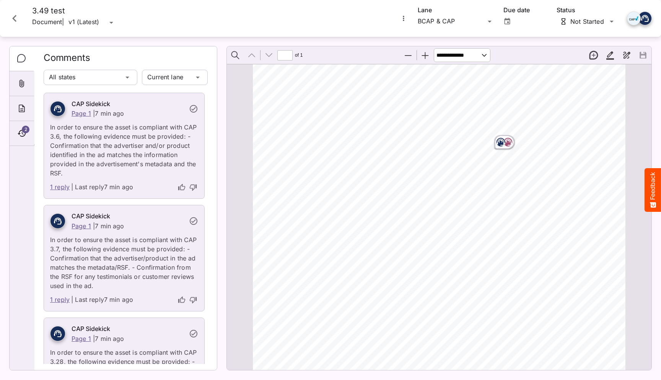
scroll to position [208, 0]
click at [501, 150] on rect "Page ⁨1⁩" at bounding box center [500, 149] width 9 height 9
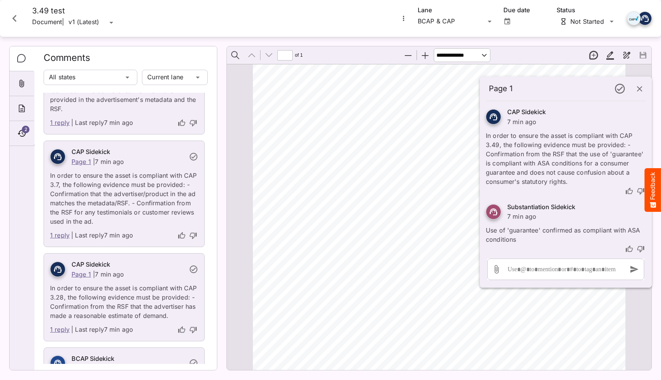
scroll to position [0, 0]
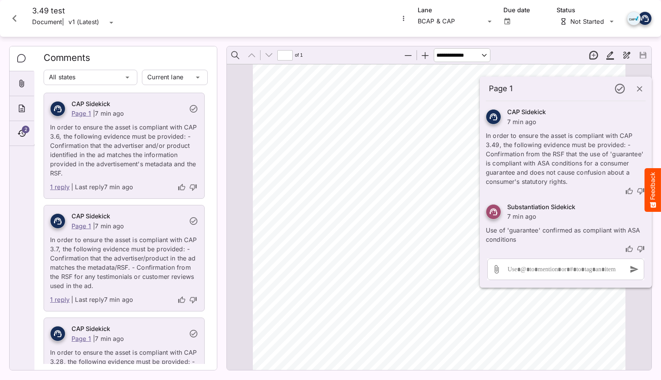
click at [406, 176] on div "ADVERTISER: Grain & Grit Hardware VERSION: BCAP 3.4 9 DURATION: 30 seconds DATE…" at bounding box center [443, 128] width 380 height 537
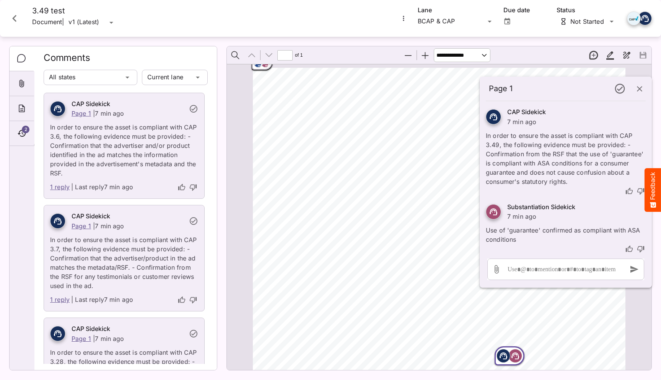
click at [261, 65] on rect "Page ⁨1⁩" at bounding box center [258, 62] width 9 height 9
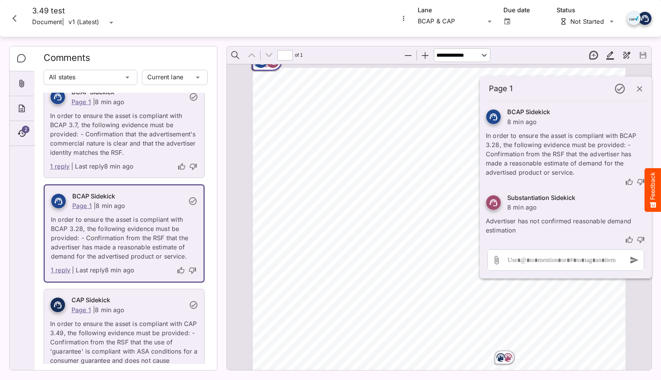
scroll to position [447, 0]
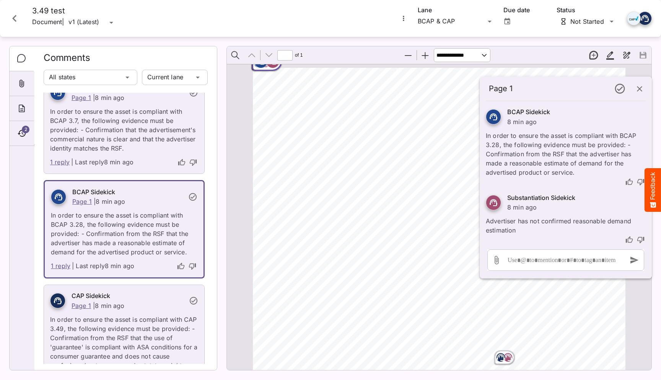
click at [642, 93] on button "button" at bounding box center [640, 89] width 18 height 18
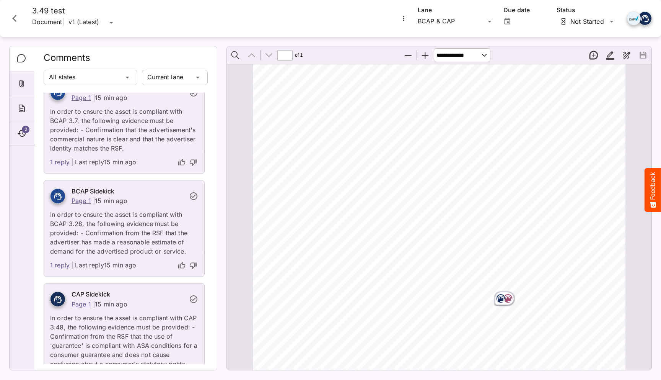
scroll to position [60, 0]
click at [501, 295] on icon "Page ⁨1⁩" at bounding box center [501, 296] width 5 height 2
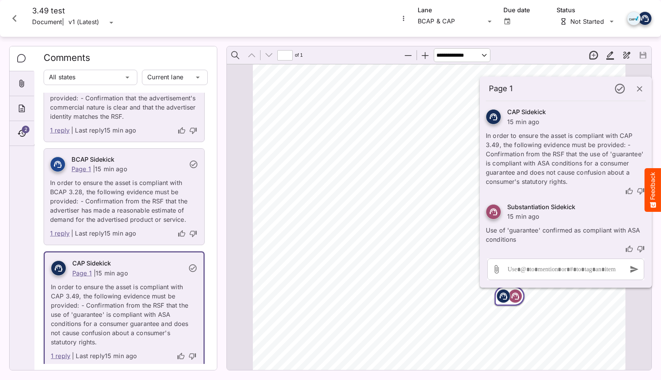
scroll to position [70, 0]
click at [640, 93] on icon "button" at bounding box center [639, 88] width 9 height 9
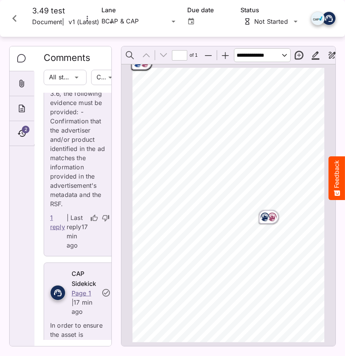
scroll to position [0, 0]
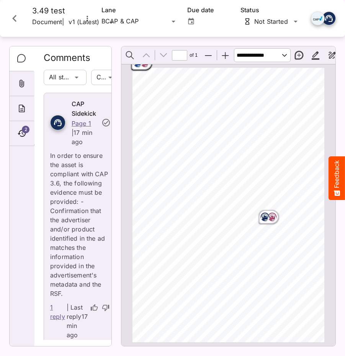
click at [143, 67] on rect "Page ⁨1⁩" at bounding box center [144, 62] width 9 height 9
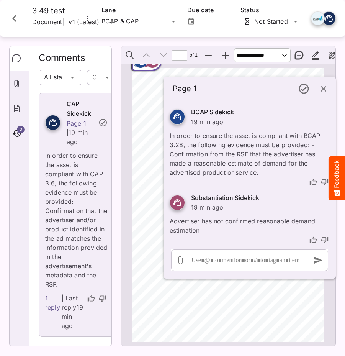
click at [322, 87] on icon "button" at bounding box center [323, 88] width 9 height 9
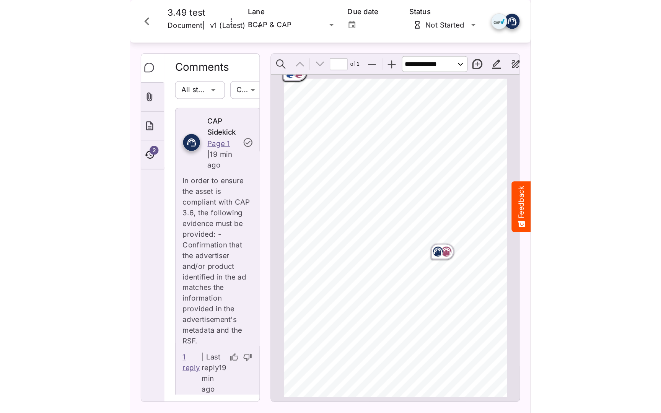
scroll to position [3, 0]
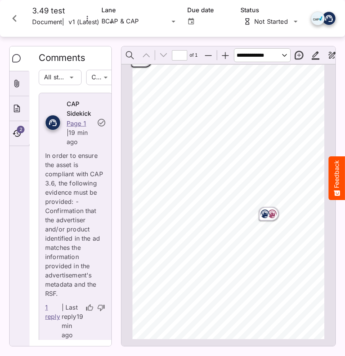
click at [18, 18] on icon "Close card" at bounding box center [15, 18] width 14 height 14
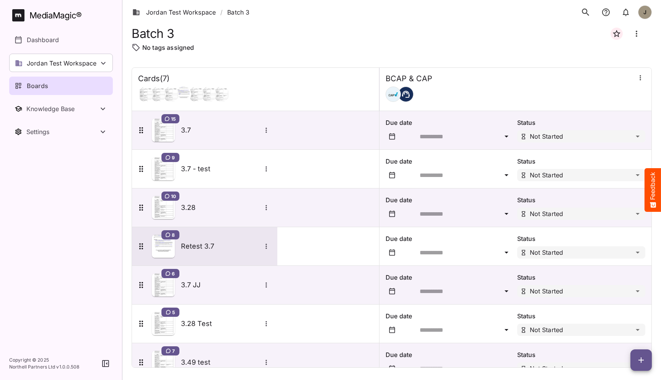
scroll to position [21, 0]
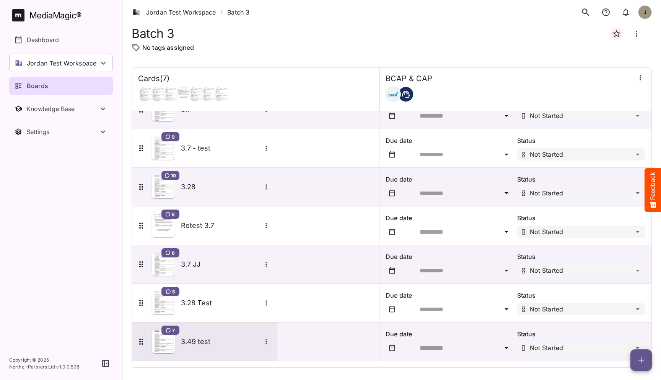
click at [211, 334] on div "7 3.49 test" at bounding box center [204, 341] width 135 height 23
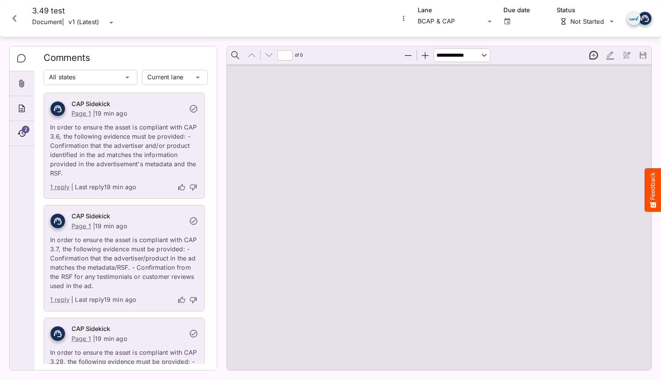
type input "*"
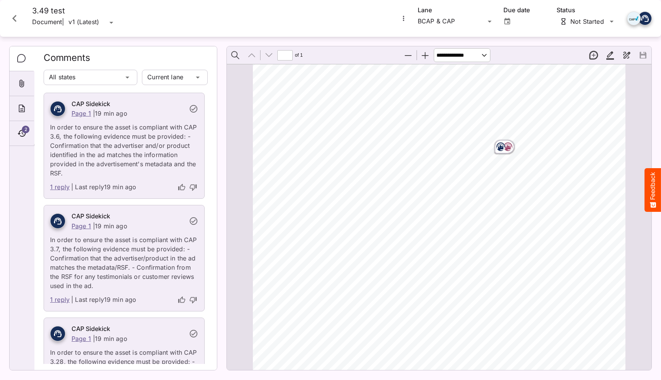
scroll to position [214, 0]
click at [507, 139] on rect "Page ⁨1⁩" at bounding box center [508, 143] width 9 height 9
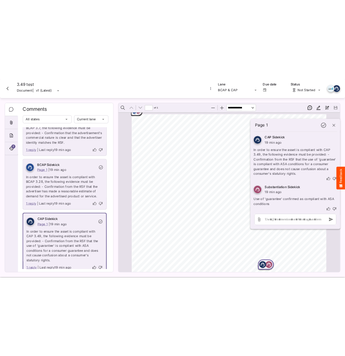
scroll to position [479, 0]
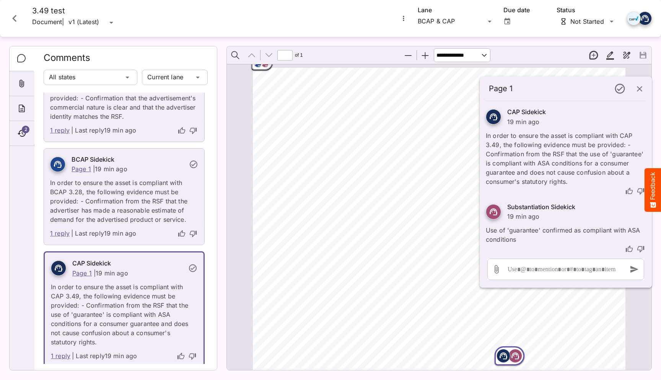
click at [16, 21] on icon "Close card" at bounding box center [15, 18] width 14 height 14
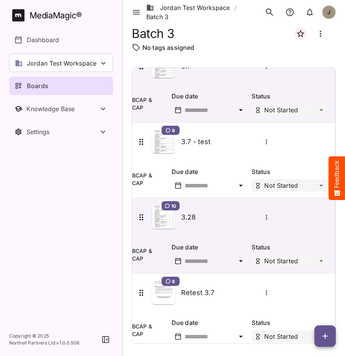
scroll to position [21, 0]
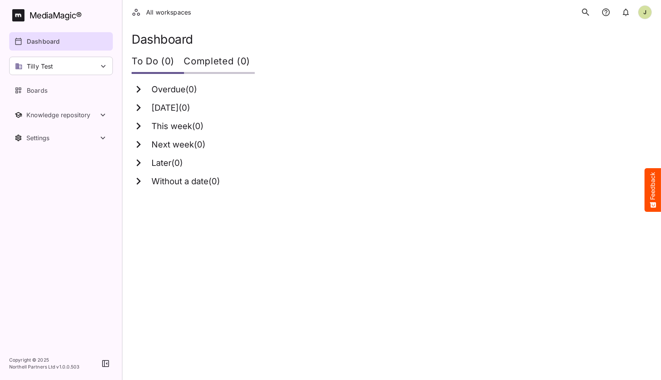
click at [344, 12] on icon "search" at bounding box center [585, 11] width 7 height 7
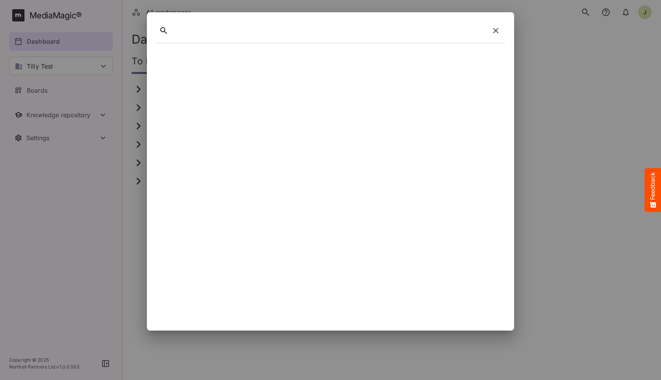
click at [344, 29] on icon "button" at bounding box center [495, 30] width 9 height 9
